Goal: Task Accomplishment & Management: Complete application form

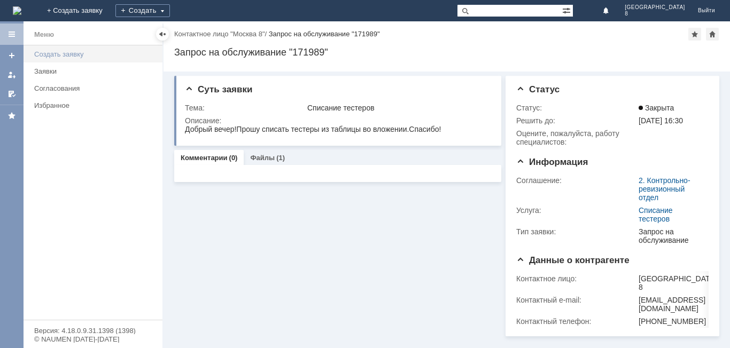
click at [62, 53] on div "Создать заявку" at bounding box center [95, 54] width 122 height 8
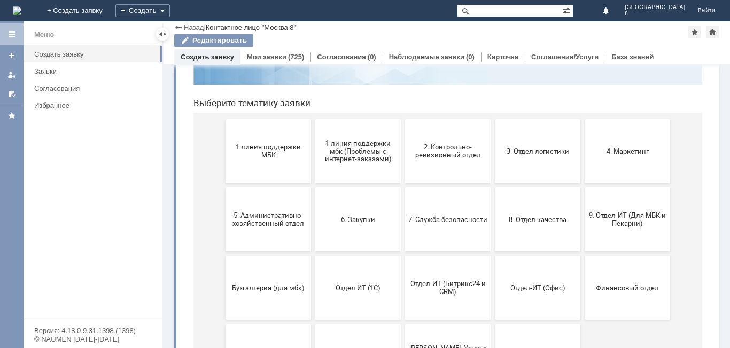
scroll to position [49, 0]
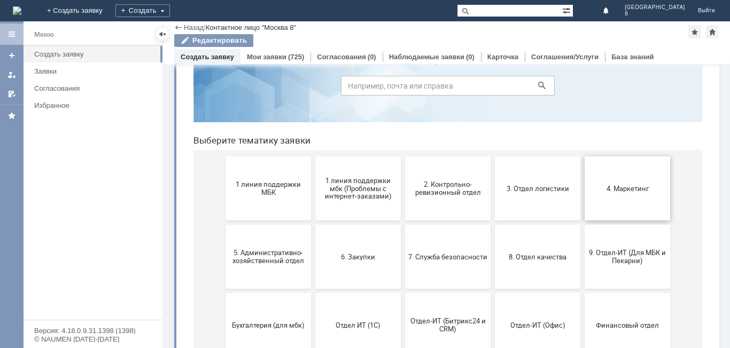
click at [613, 196] on button "4. Маркетинг" at bounding box center [626, 189] width 85 height 64
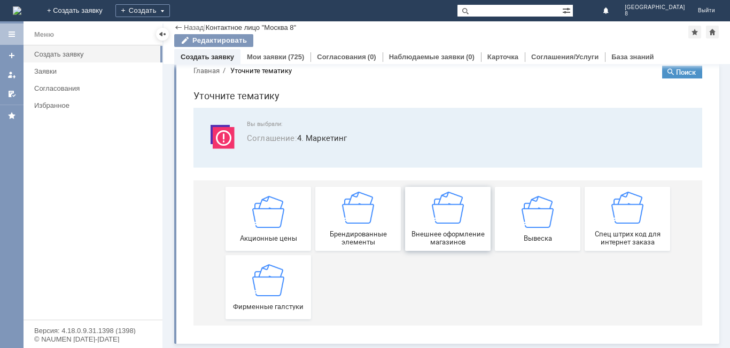
scroll to position [20, 0]
click at [268, 232] on div "Акционные цены" at bounding box center [268, 219] width 79 height 46
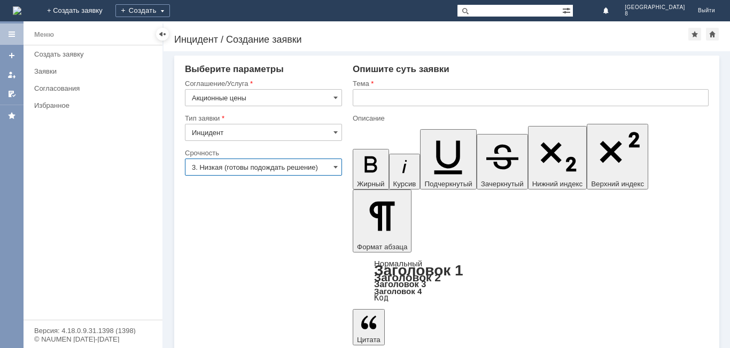
click at [330, 166] on input "3. Низкая (готовы подождать решение)" at bounding box center [263, 167] width 157 height 17
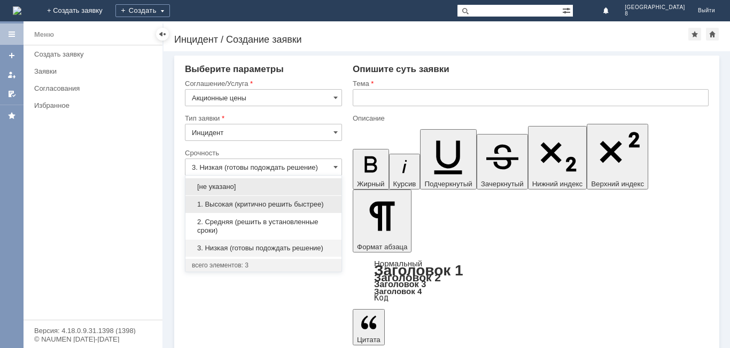
click at [305, 203] on span "1. Высокая (критично решить быстрее)" at bounding box center [263, 204] width 143 height 9
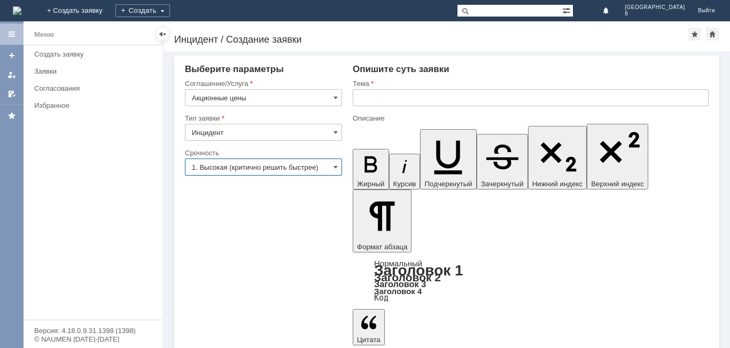
type input "1. Высокая (критично решить быстрее)"
click at [367, 99] on input "text" at bounding box center [531, 97] width 356 height 17
type input "Д"
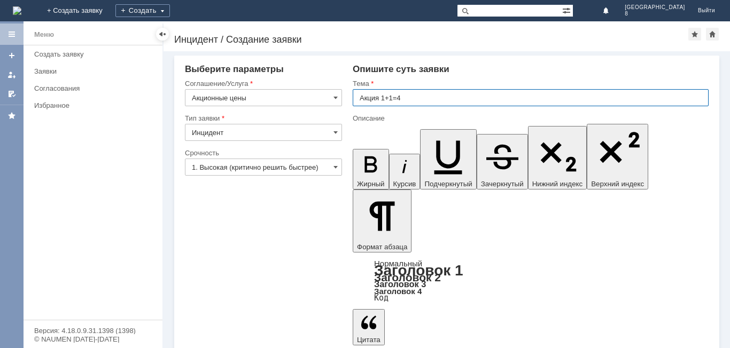
type input "Акция 1+1=4"
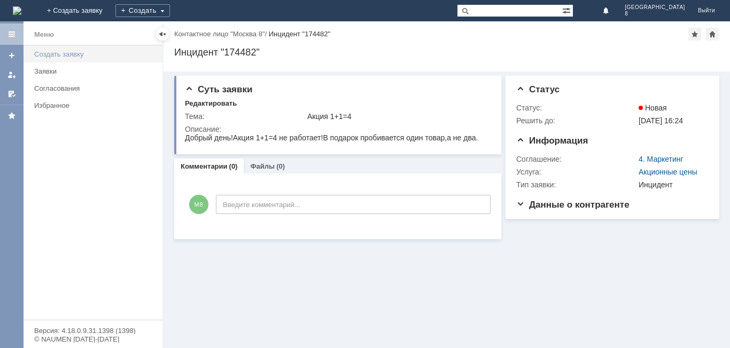
click at [46, 53] on div "Создать заявку" at bounding box center [95, 54] width 122 height 8
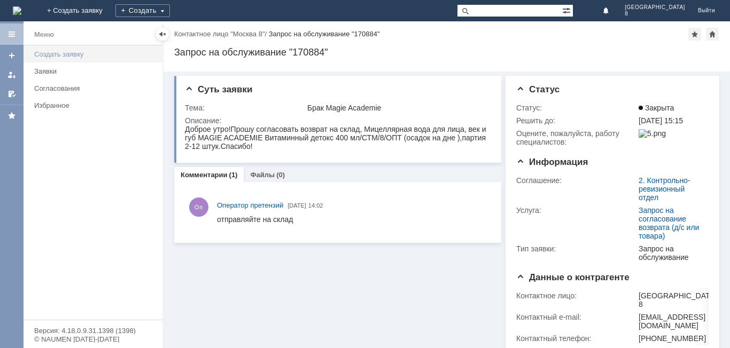
click at [78, 52] on div "Создать заявку" at bounding box center [95, 54] width 122 height 8
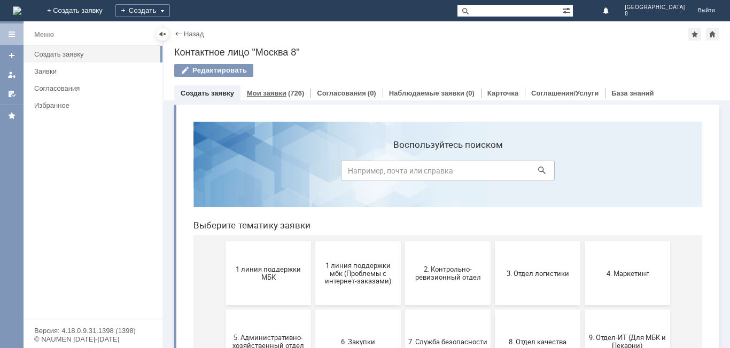
click at [259, 88] on div "Мои заявки (726)" at bounding box center [275, 92] width 70 height 15
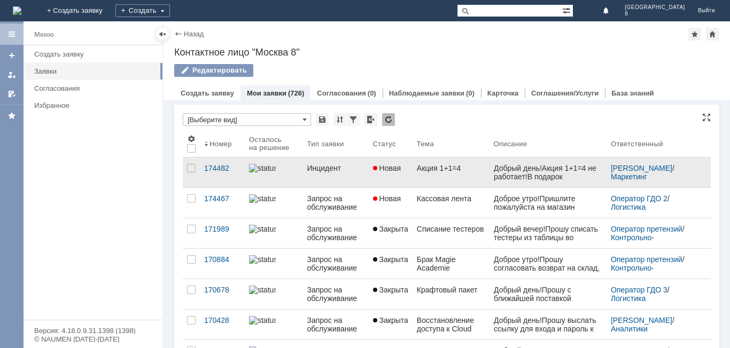
click at [446, 180] on link "Акция 1+1=4" at bounding box center [450, 173] width 77 height 30
